Goal: Feedback & Contribution: Submit feedback/report problem

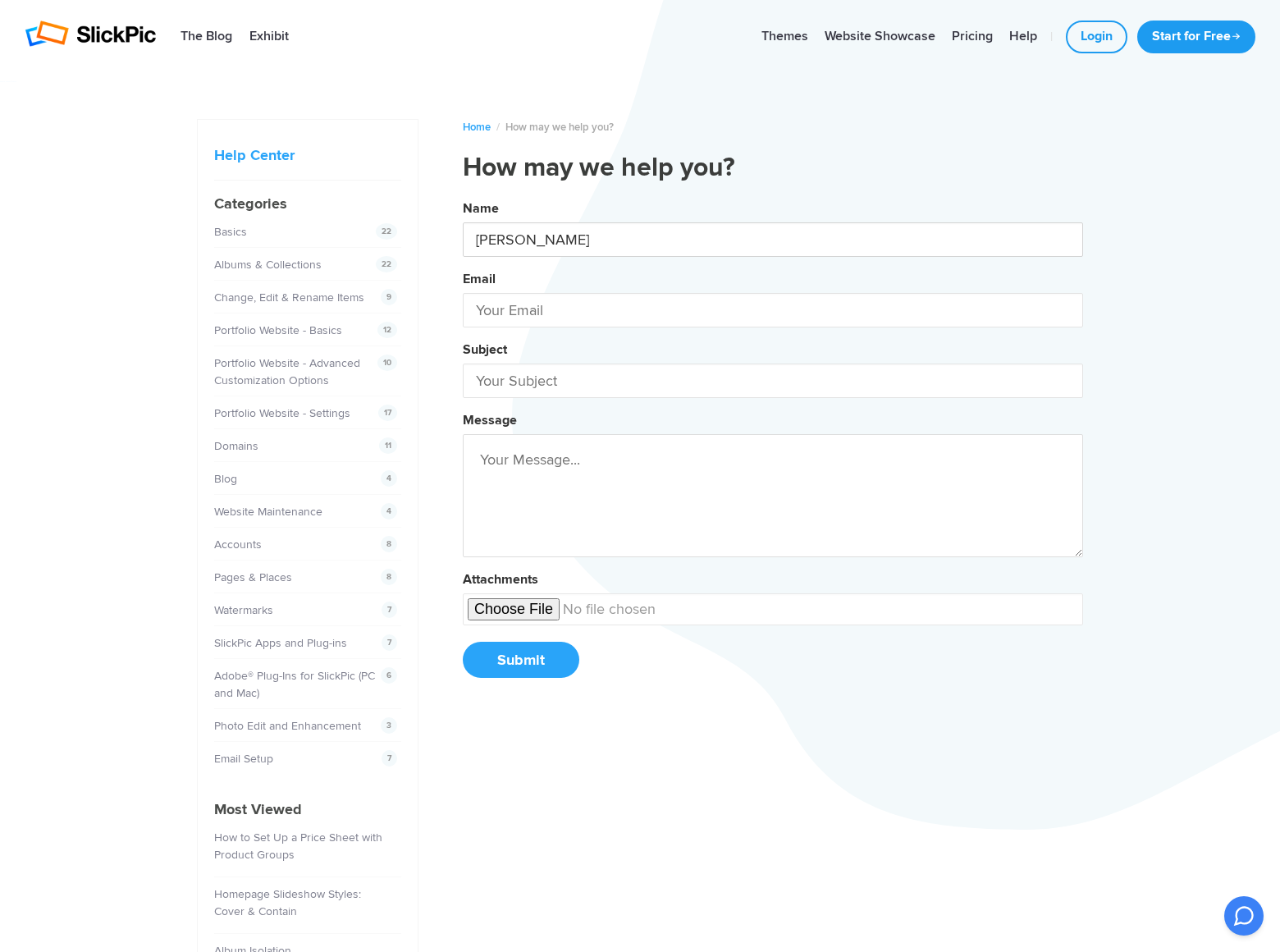
click at [463, 194] on button "Name [PERSON_NAME] Email Subject Message Attachments Submit" at bounding box center [773, 445] width 620 height 501
type input "[PERSON_NAME]"
type input "[EMAIL_ADDRESS][DOMAIN_NAME]"
type input "DominatePosition"
click at [463, 194] on button "Name [PERSON_NAME] Email [PERSON_NAME][EMAIL_ADDRESS][DOMAIN_NAME] Subject Domi…" at bounding box center [773, 445] width 620 height 501
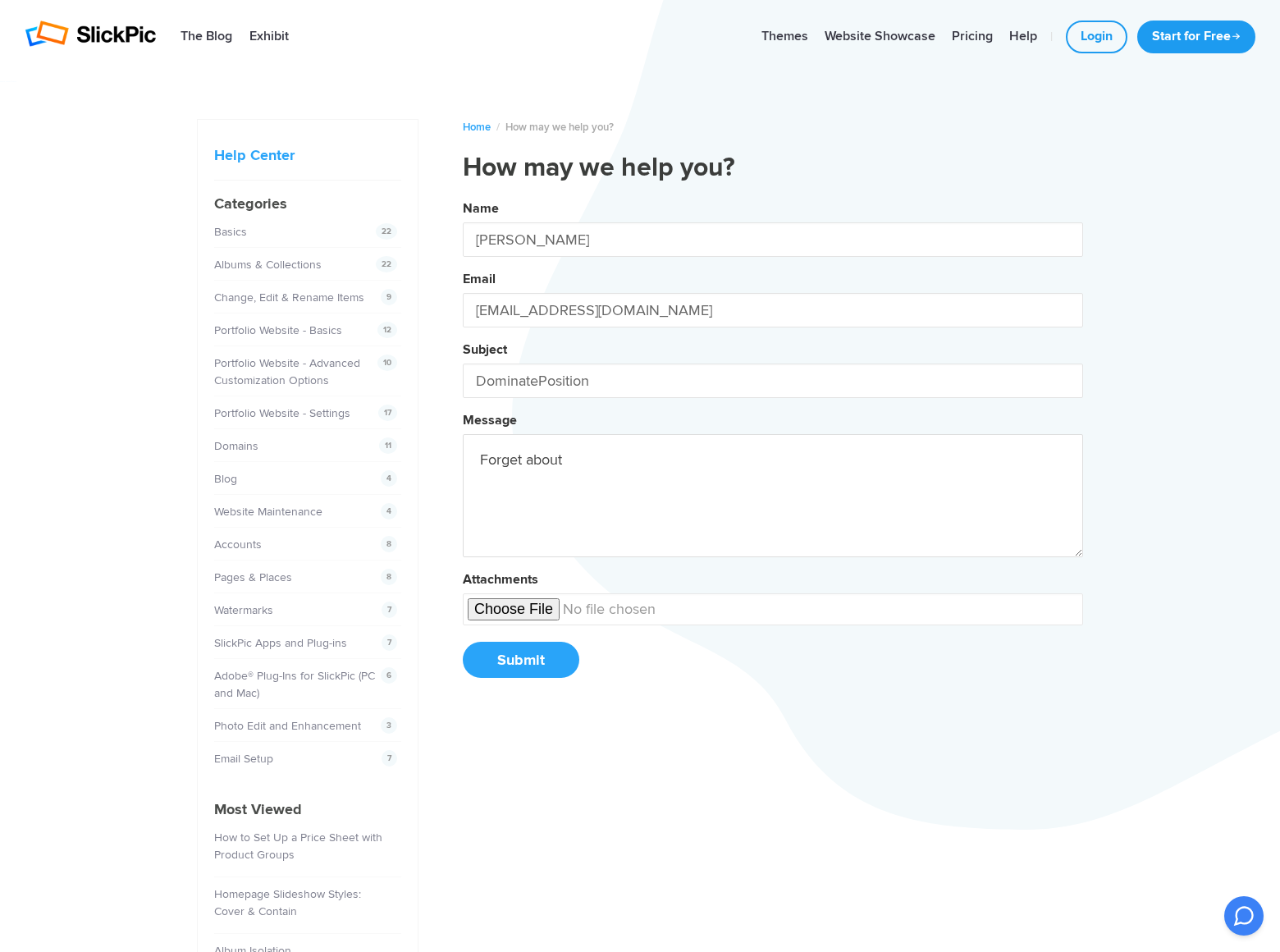
click at [463, 194] on button "Name [PERSON_NAME] Email [PERSON_NAME][EMAIL_ADDRESS][DOMAIN_NAME] Subject Domi…" at bounding box center [773, 445] width 620 height 501
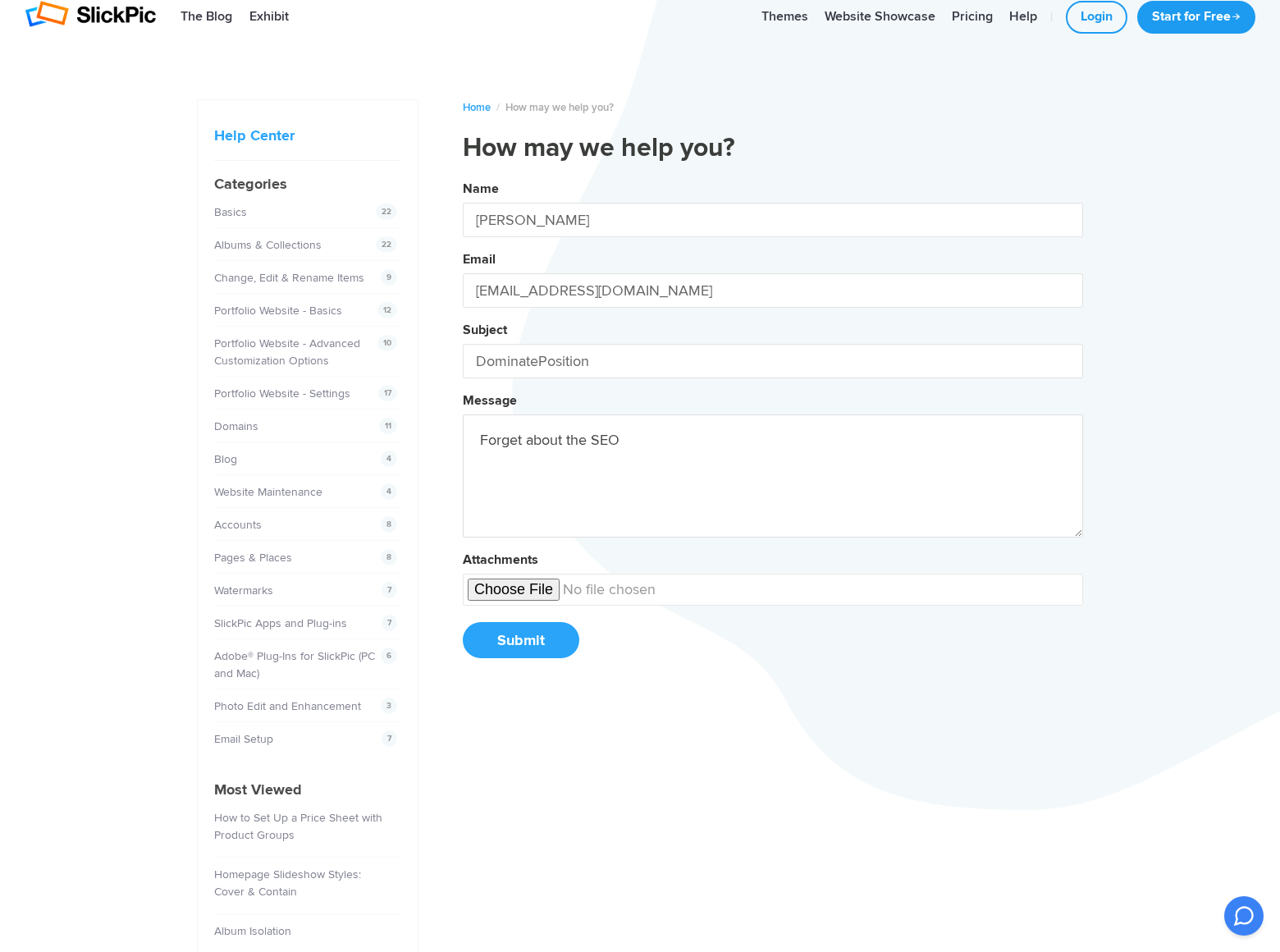
click at [463, 175] on button "Name [PERSON_NAME] Email [PERSON_NAME][EMAIL_ADDRESS][DOMAIN_NAME] Subject Domi…" at bounding box center [773, 425] width 620 height 501
click at [463, 175] on button "Name [PERSON_NAME] Email [EMAIL_ADDRESS][DOMAIN_NAME] Subject DominatePosition …" at bounding box center [773, 425] width 620 height 501
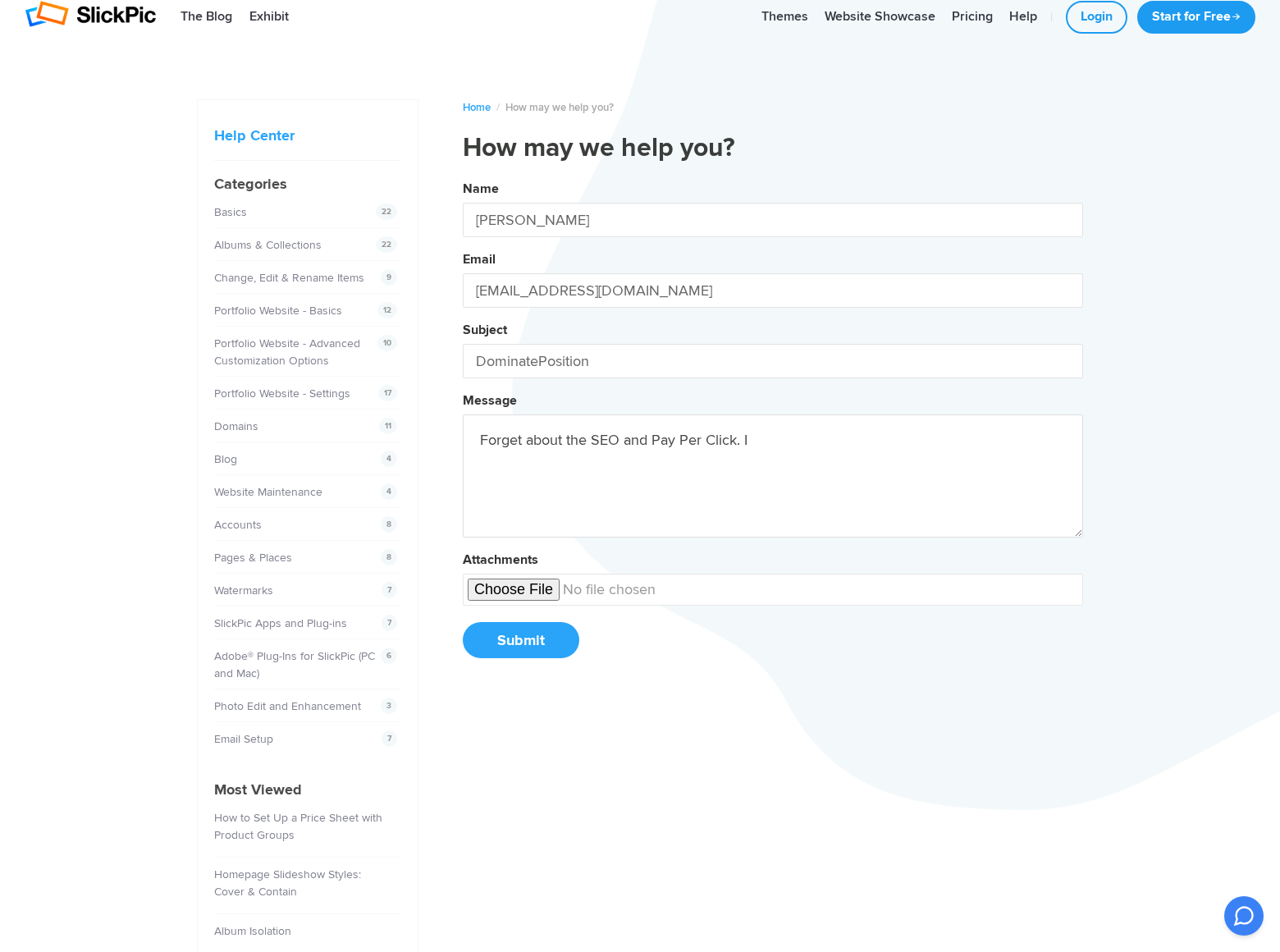
click at [463, 175] on button "Name [PERSON_NAME] Email [EMAIL_ADDRESS][DOMAIN_NAME] Subject DominatePosition …" at bounding box center [773, 425] width 620 height 501
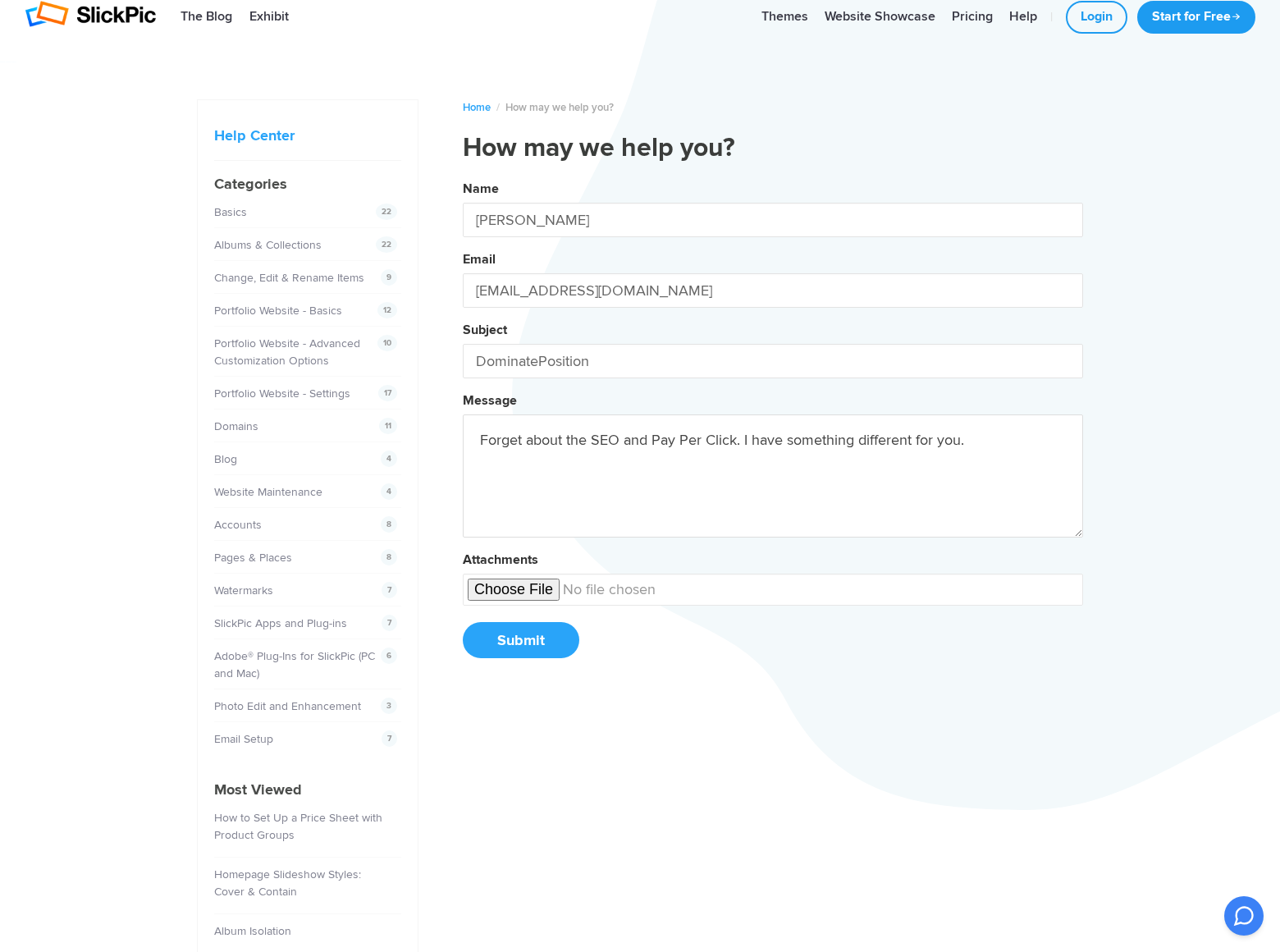
click at [463, 175] on button "Name [PERSON_NAME] Email [EMAIL_ADDRESS][DOMAIN_NAME] Subject DominatePosition …" at bounding box center [773, 425] width 620 height 501
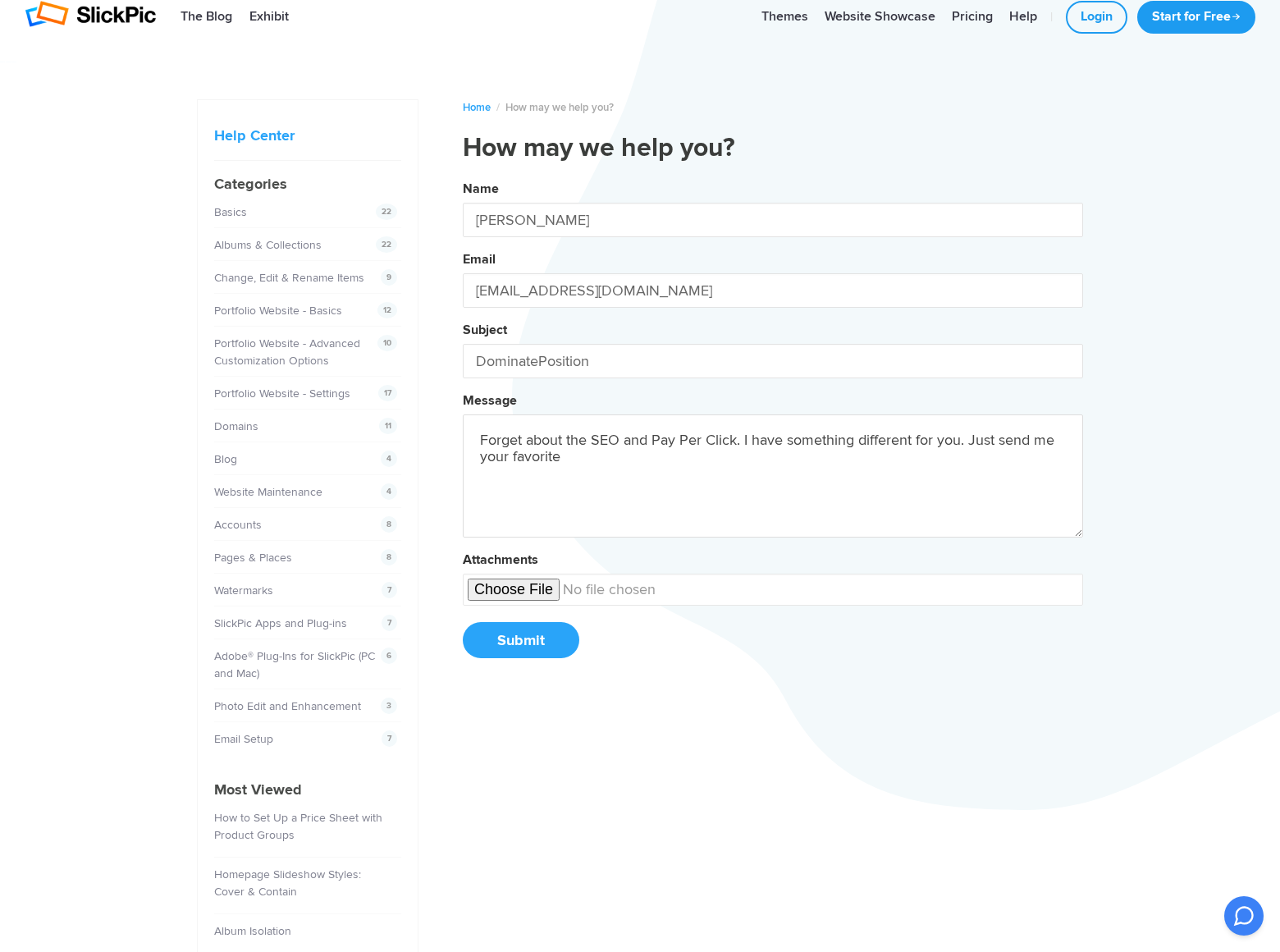
click at [463, 175] on button "Name [PERSON_NAME] Email [EMAIL_ADDRESS][DOMAIN_NAME] Subject DominatePosition …" at bounding box center [773, 425] width 620 height 501
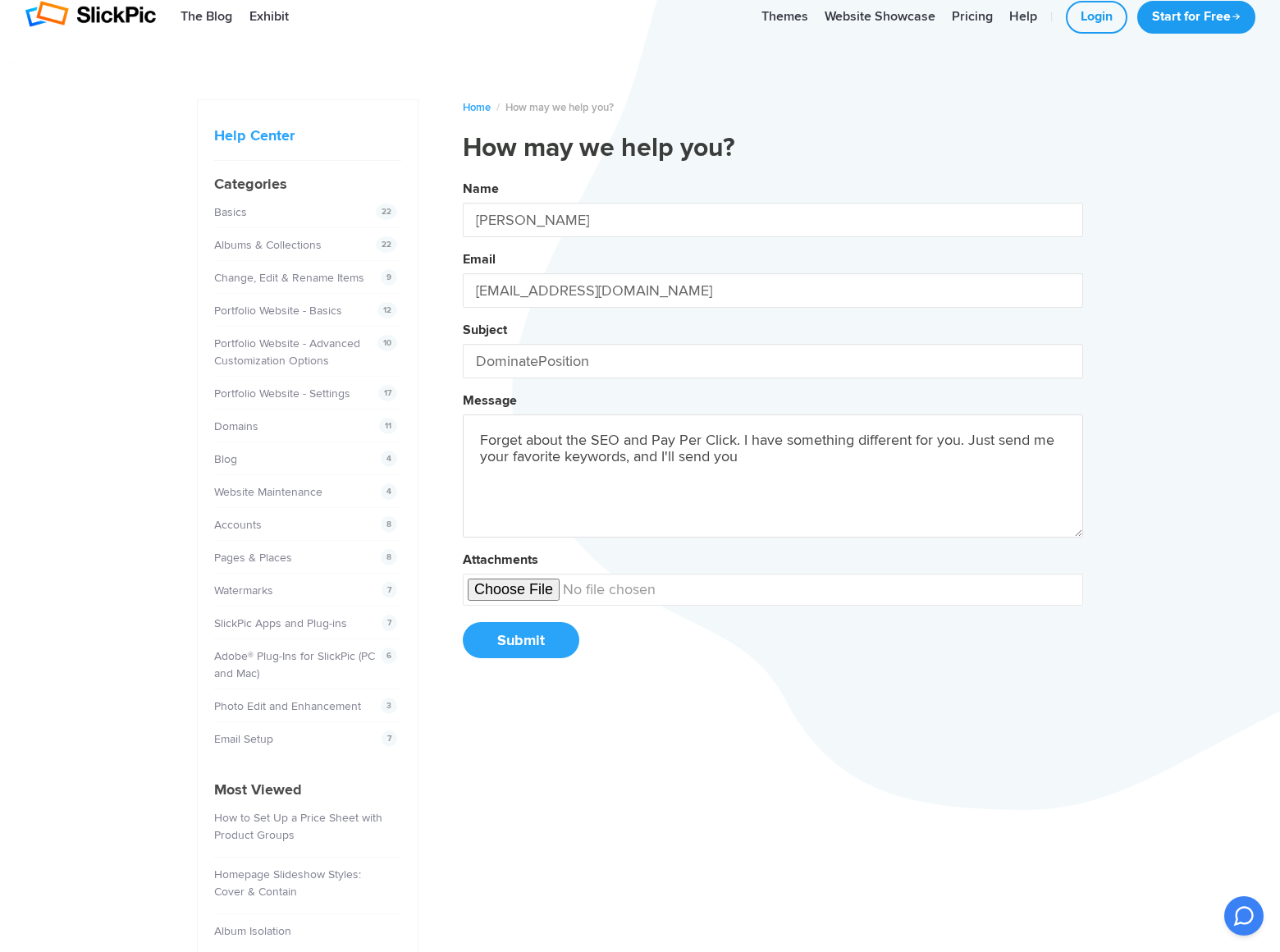
click at [463, 175] on button "Name [PERSON_NAME] Email [EMAIL_ADDRESS][DOMAIN_NAME] Subject DominatePosition …" at bounding box center [773, 425] width 620 height 501
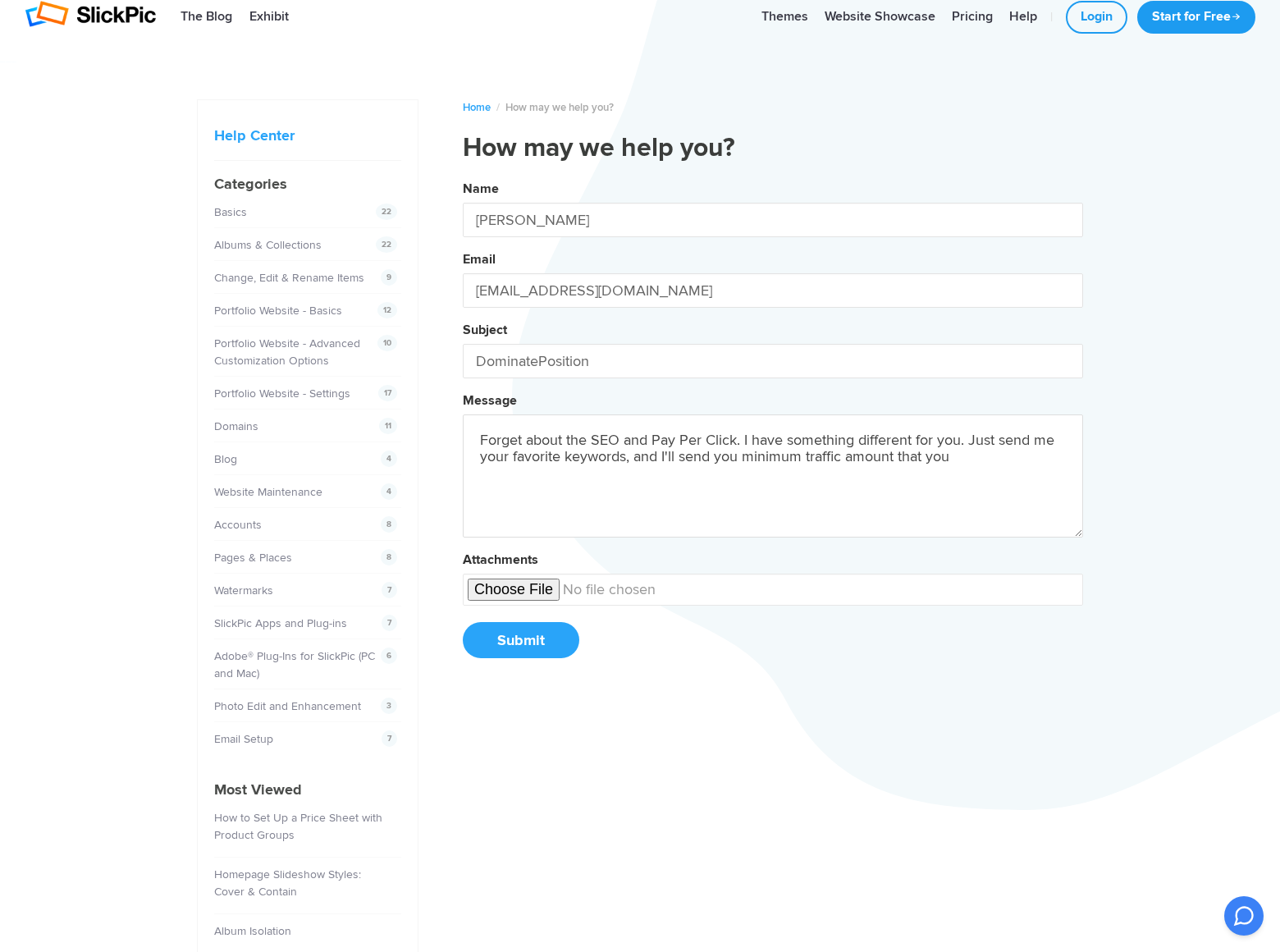
click at [463, 175] on button "Name [PERSON_NAME] Email [EMAIL_ADDRESS][DOMAIN_NAME] Subject DominatePosition …" at bounding box center [773, 425] width 620 height 501
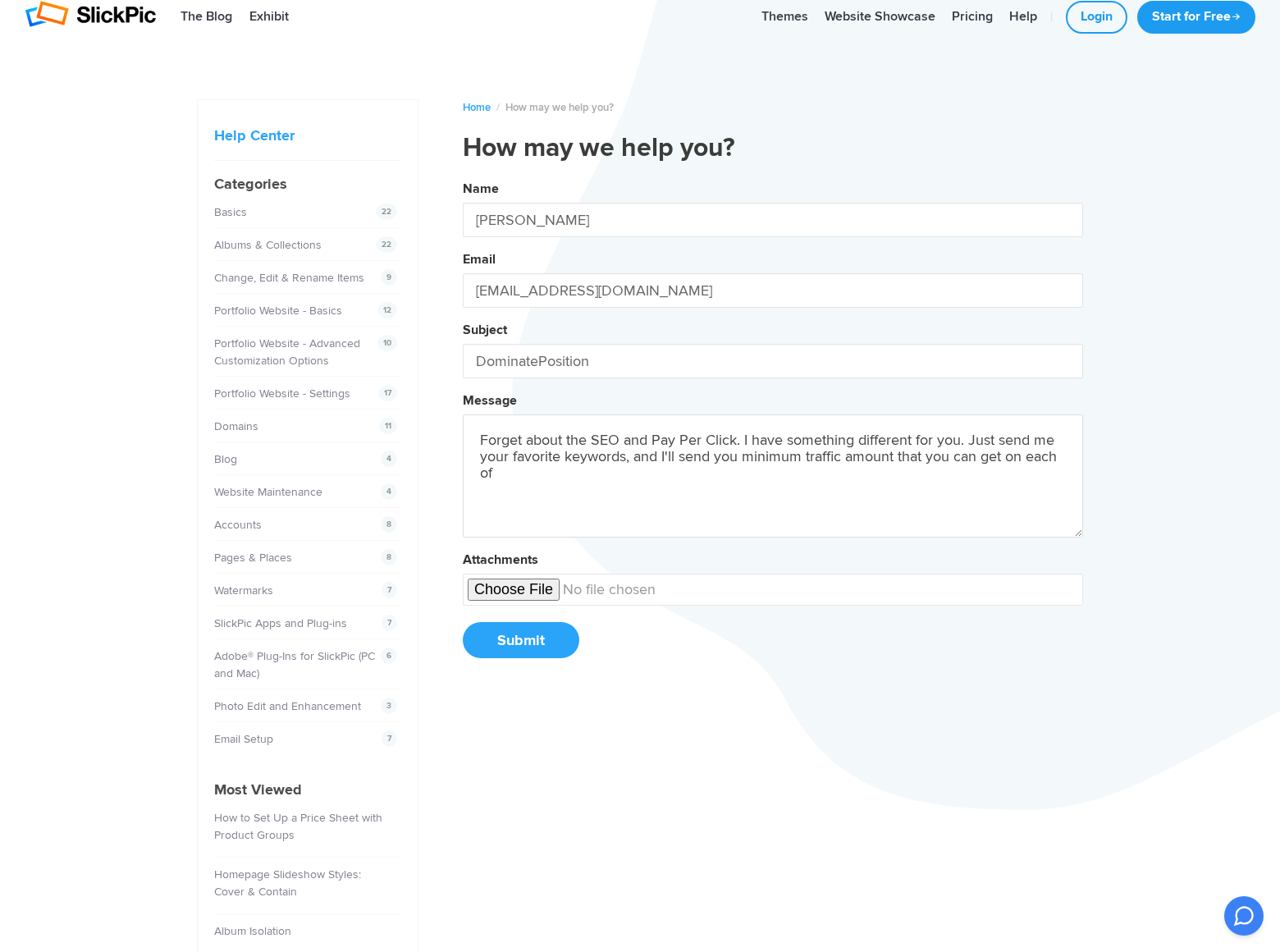
click at [463, 175] on button "Name [PERSON_NAME] Email [EMAIL_ADDRESS][DOMAIN_NAME] Subject DominatePosition …" at bounding box center [773, 425] width 620 height 501
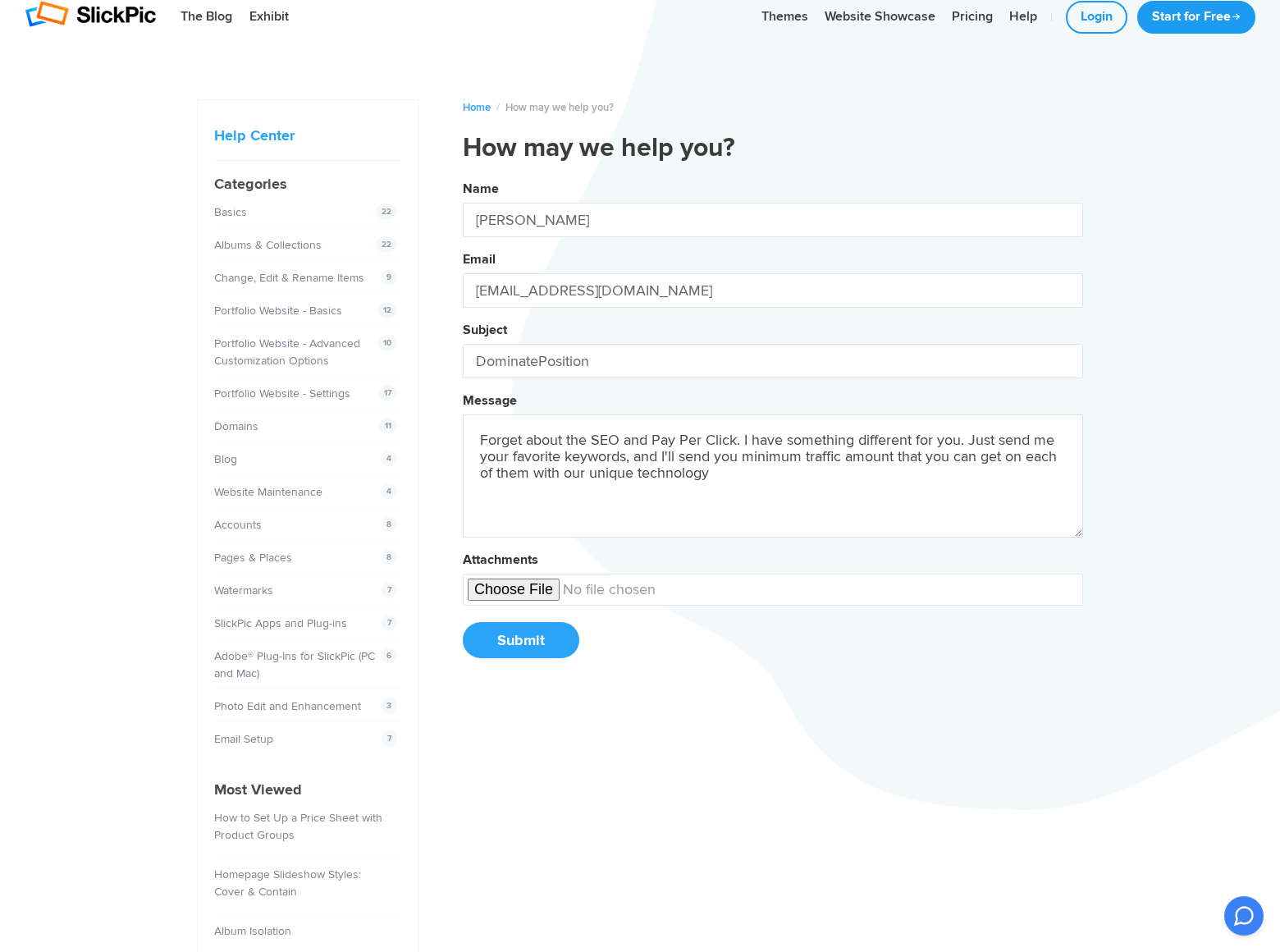
click at [463, 175] on button "Name [PERSON_NAME] Email [EMAIL_ADDRESS][DOMAIN_NAME] Subject DominatePosition …" at bounding box center [773, 425] width 620 height 501
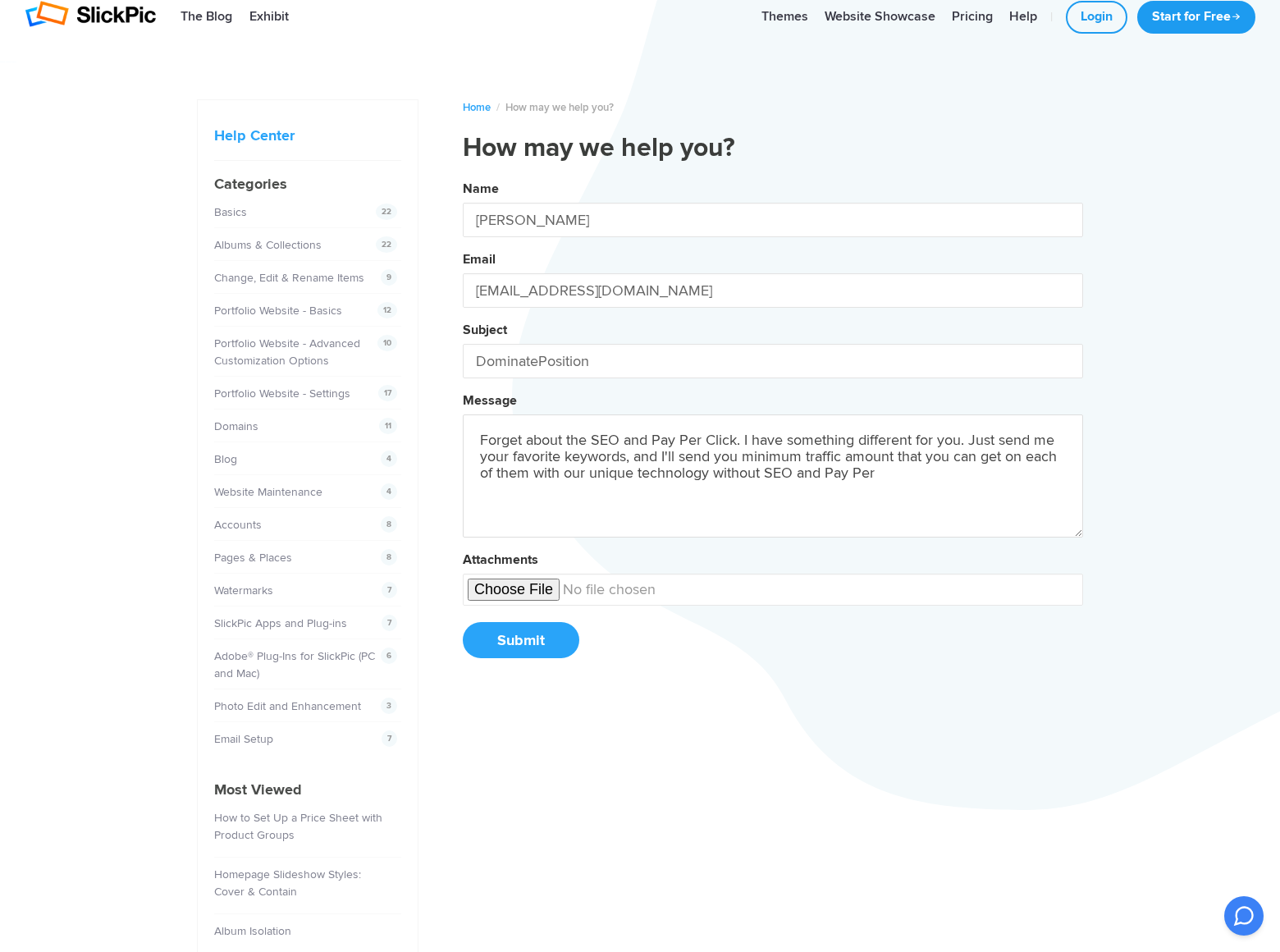
click at [463, 175] on button "Name [PERSON_NAME] Email [EMAIL_ADDRESS][DOMAIN_NAME] Subject DominatePosition …" at bounding box center [773, 425] width 620 height 501
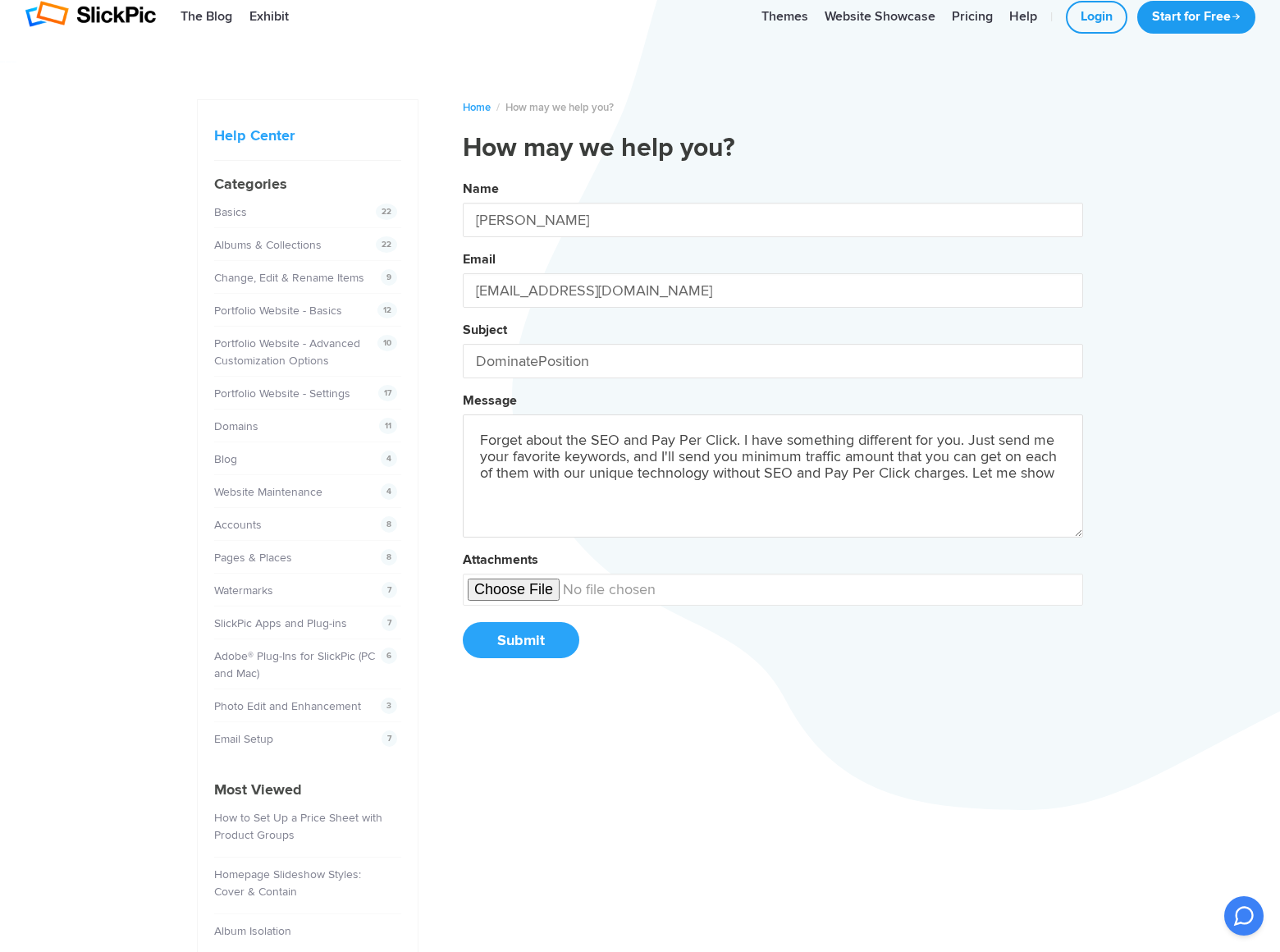
click at [463, 175] on button "Name [PERSON_NAME] Email [EMAIL_ADDRESS][DOMAIN_NAME] Subject DominatePosition …" at bounding box center [773, 425] width 620 height 501
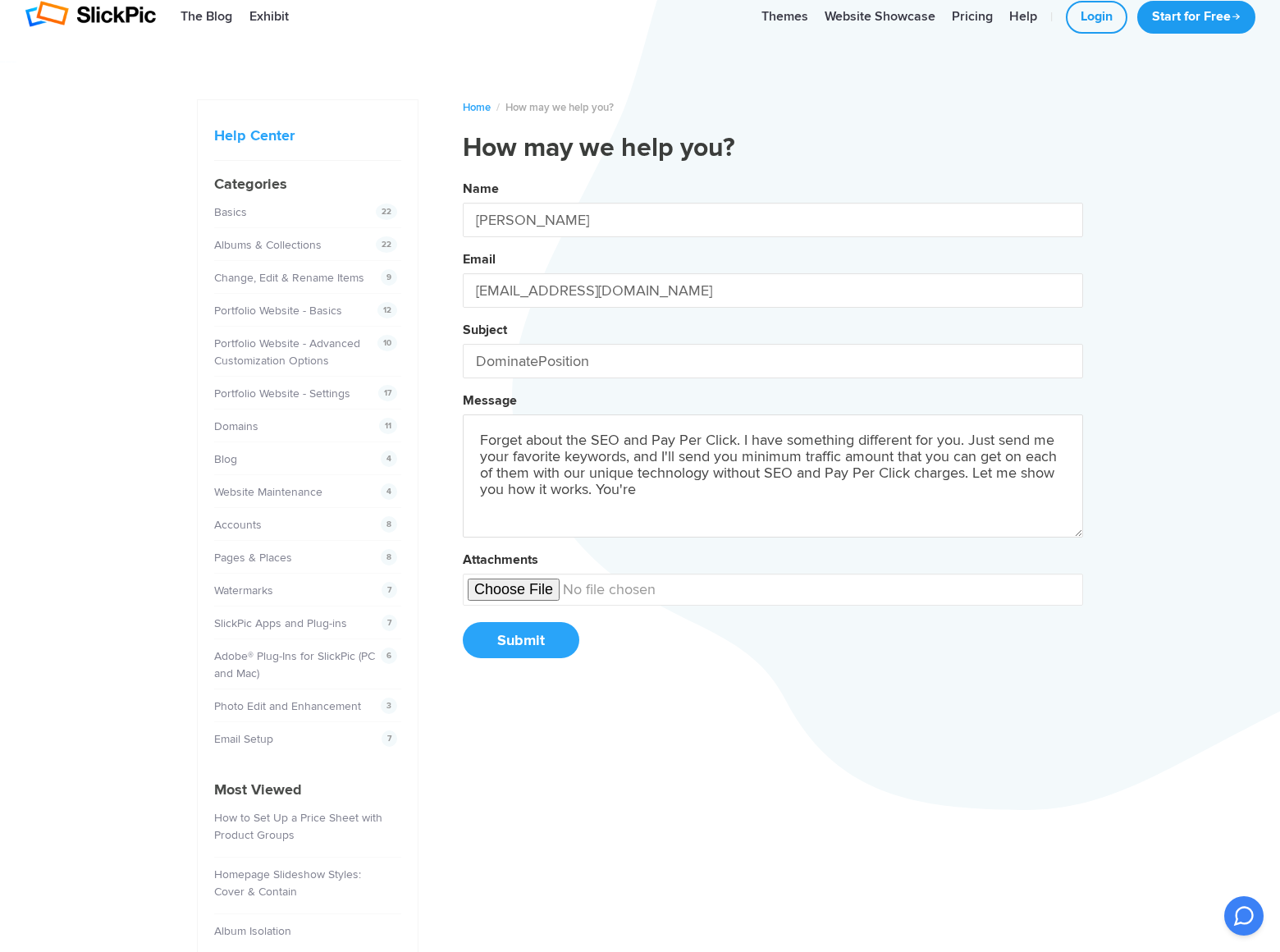
click at [463, 175] on button "Name [PERSON_NAME] Email [EMAIL_ADDRESS][DOMAIN_NAME] Subject DominatePosition …" at bounding box center [773, 425] width 620 height 501
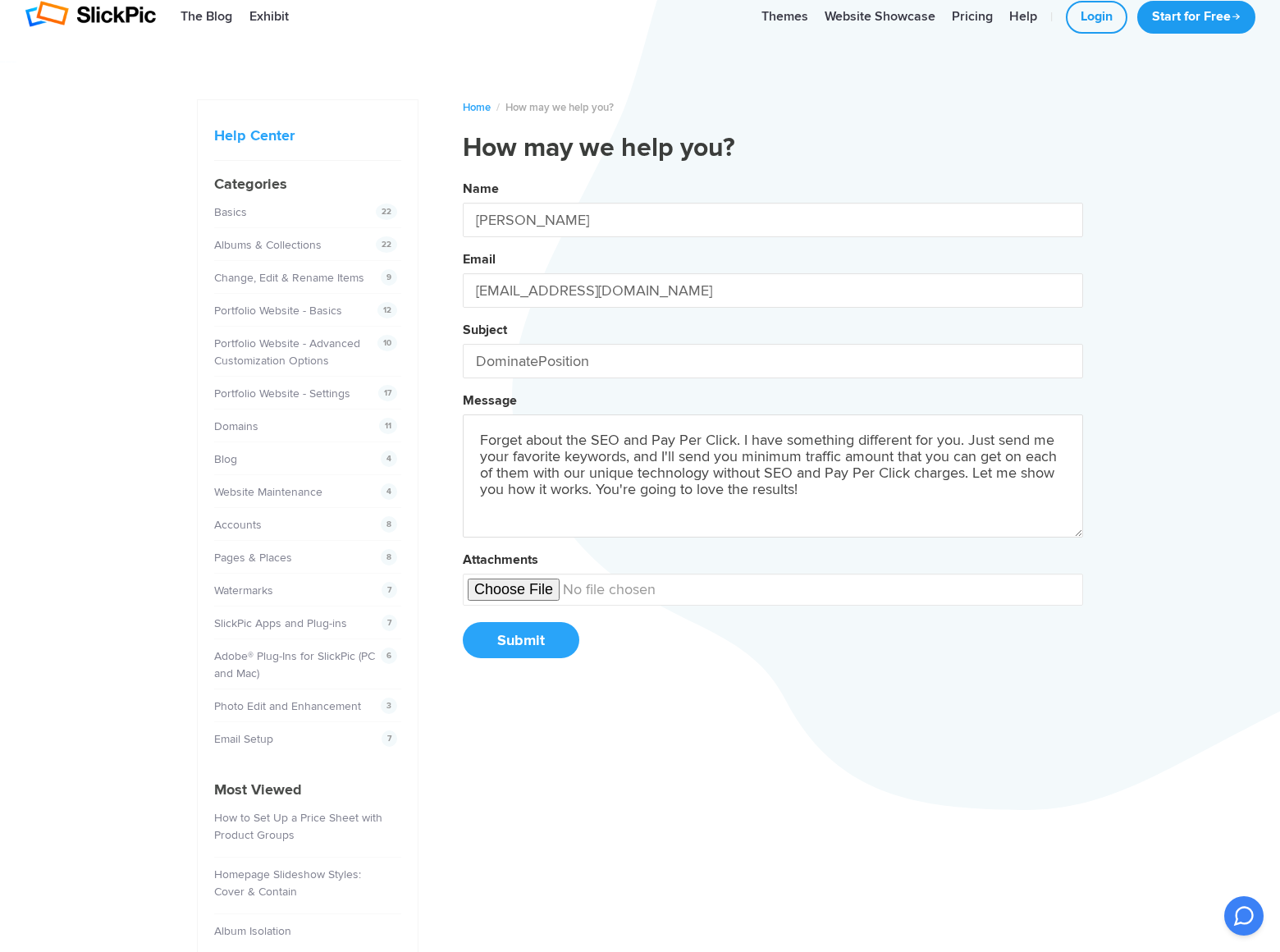
type textarea "Forget about the SEO and Pay Per Click. I have something different for you. Jus…"
click at [520, 640] on button "Submit" at bounding box center [521, 640] width 117 height 36
